Goal: Unclear

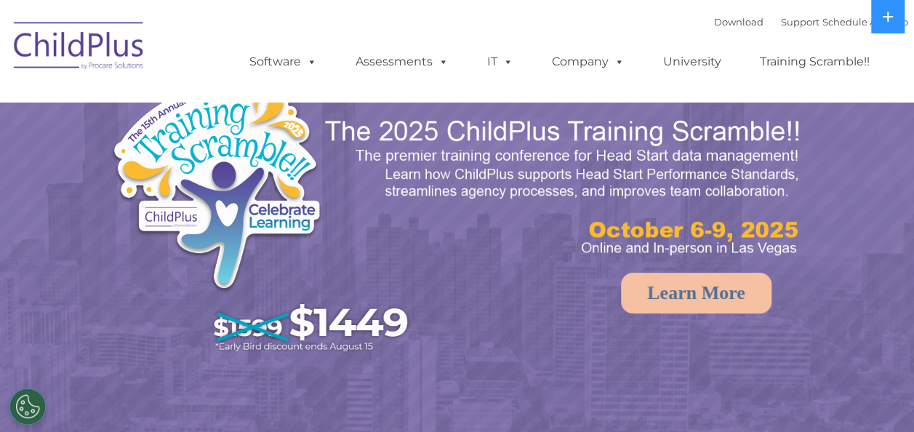
select select "MEDIUM"
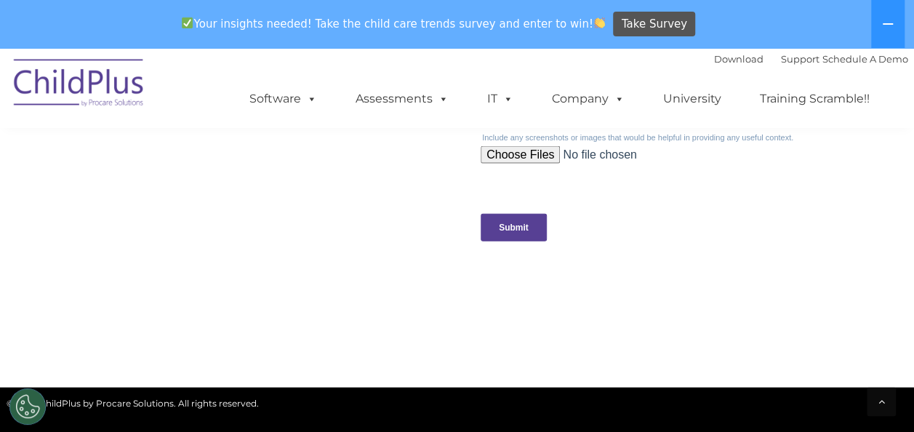
scroll to position [1551, 0]
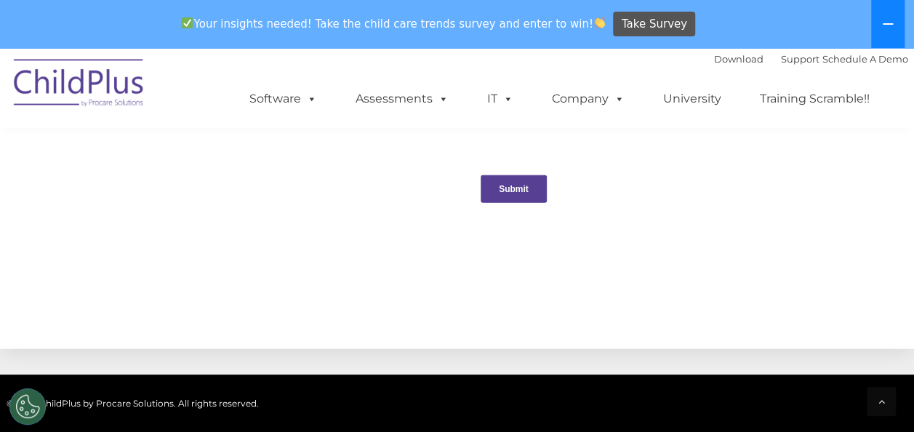
click at [898, 32] on button at bounding box center [887, 24] width 33 height 48
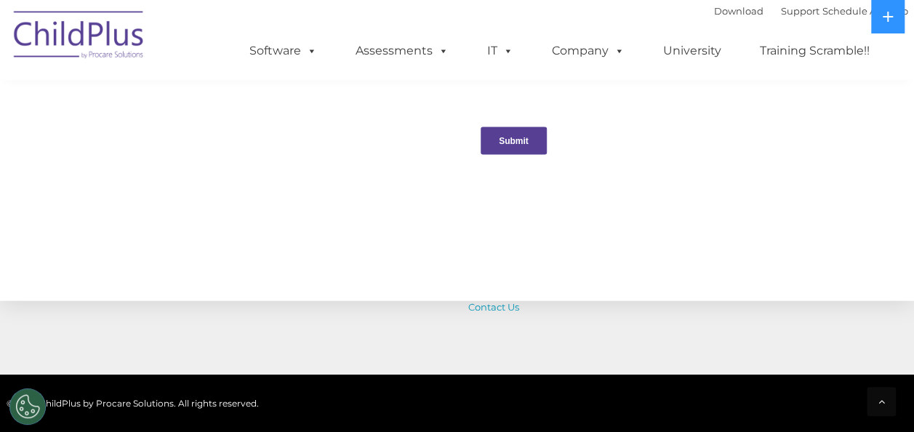
click at [898, 36] on ul "Software ChildPlus: The original and most widely-used Head Start data managemen…" at bounding box center [564, 51] width 688 height 58
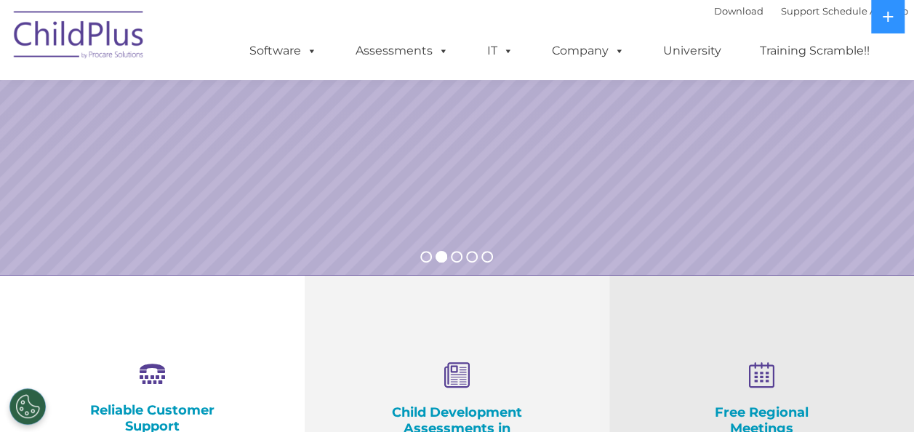
scroll to position [41, 0]
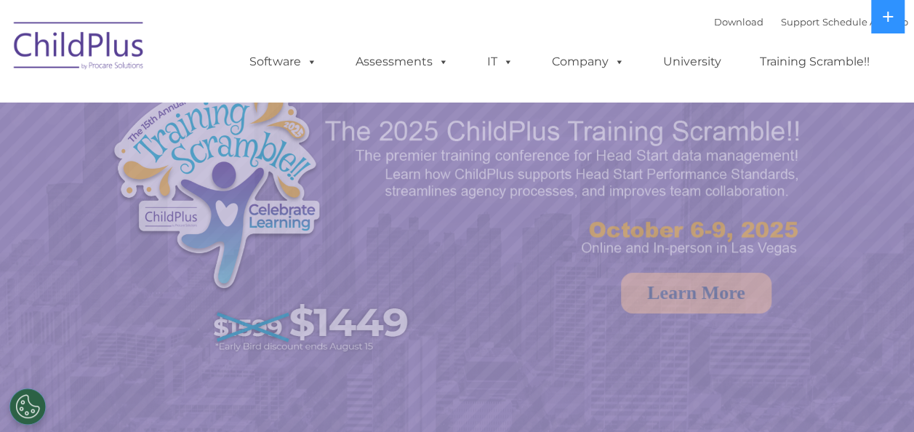
select select "MEDIUM"
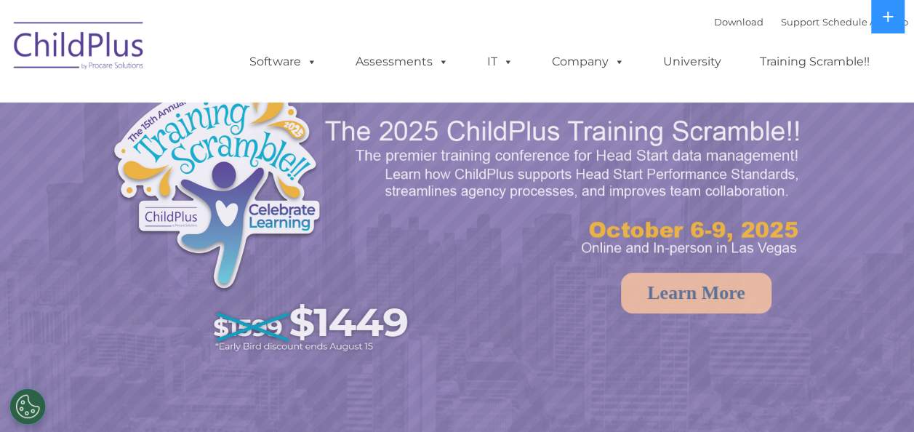
select select "MEDIUM"
